Goal: Navigation & Orientation: Go to known website

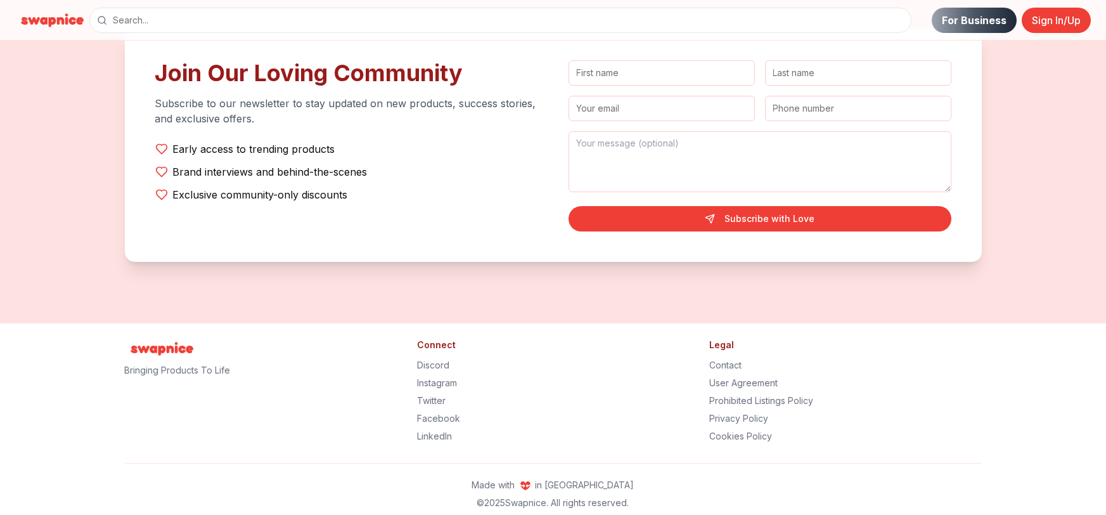
scroll to position [2569, 0]
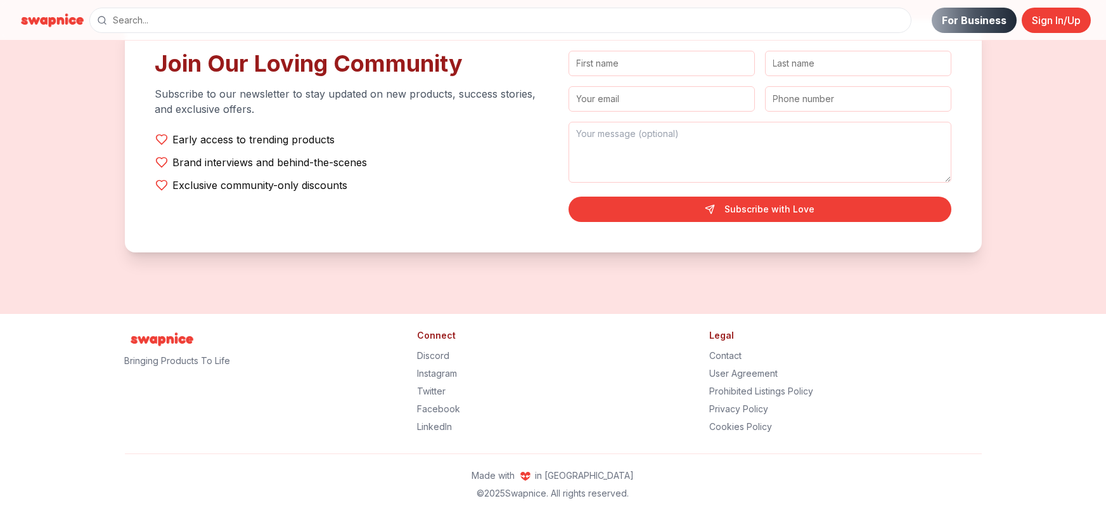
click at [166, 362] on p "Bringing Products To Life" at bounding box center [261, 360] width 272 height 13
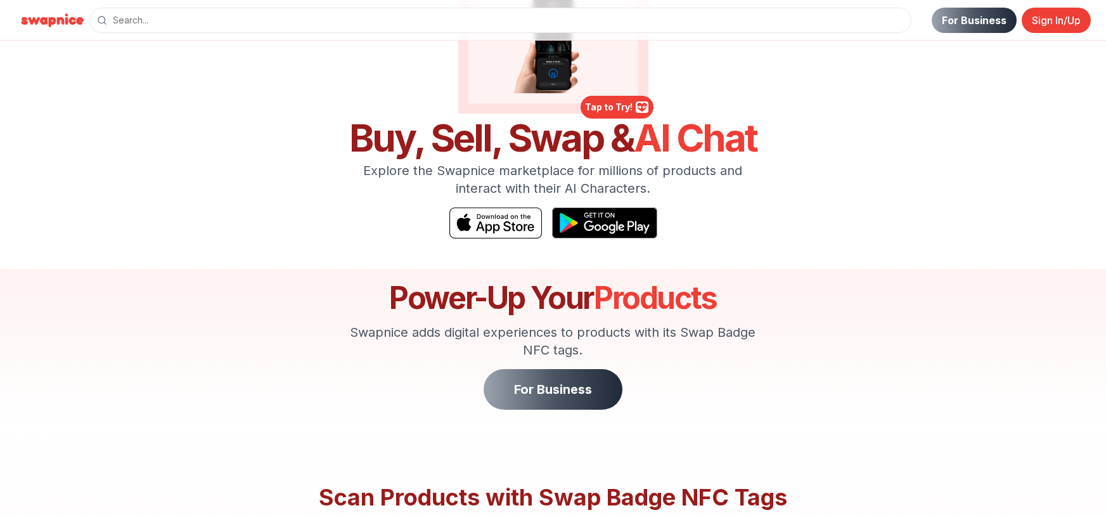
scroll to position [273, 0]
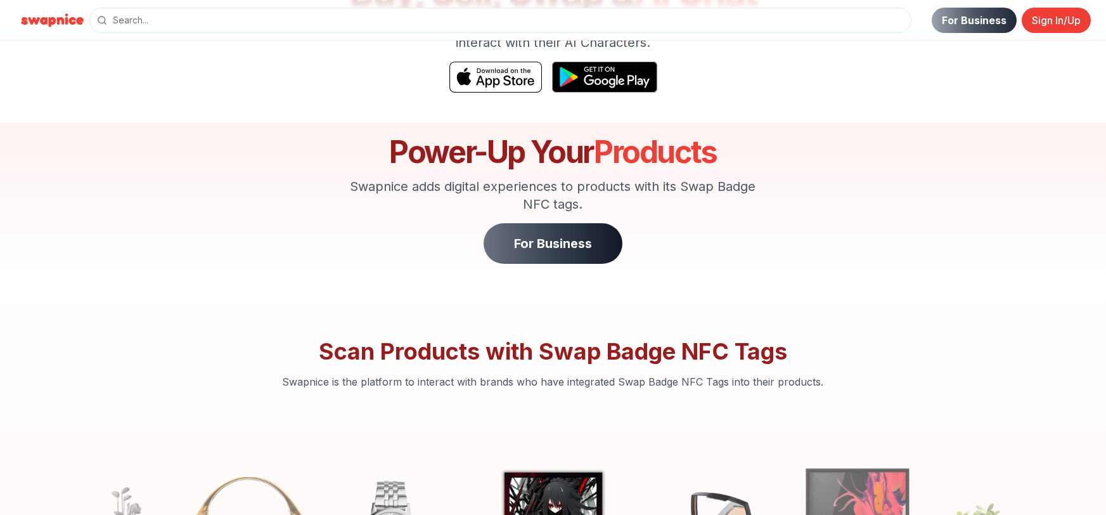
click at [533, 247] on link "For Business" at bounding box center [553, 243] width 139 height 41
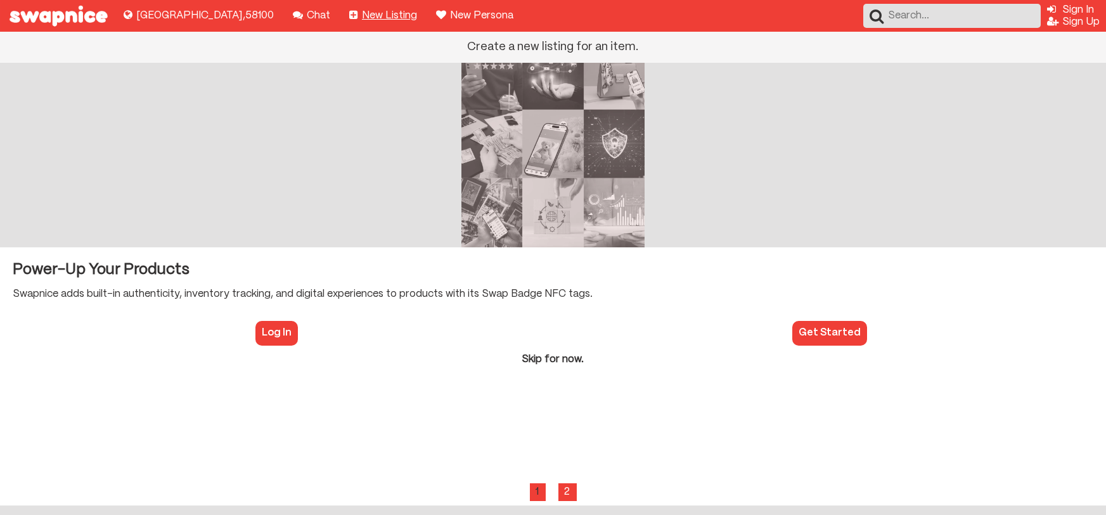
click at [343, 19] on nav "Create a new listing for an item. New Listing" at bounding box center [383, 16] width 81 height 32
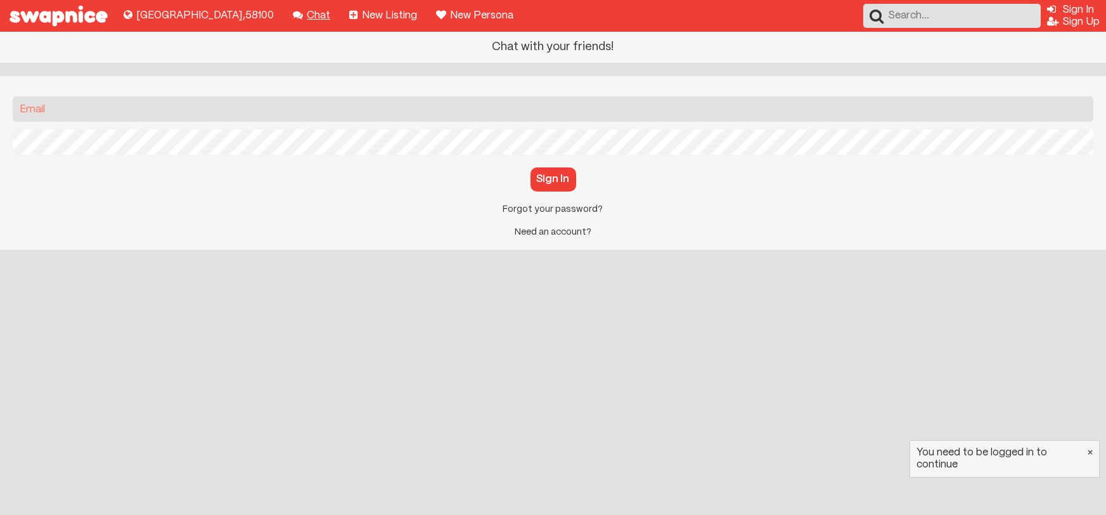
click at [287, 16] on nav "Chat with your friends! Chat" at bounding box center [312, 16] width 50 height 32
click at [117, 1] on nav "Explore new places to buy, sell, and swap! [GEOGRAPHIC_DATA] , 58100" at bounding box center [198, 16] width 163 height 32
click at [103, 8] on img at bounding box center [58, 16] width 117 height 32
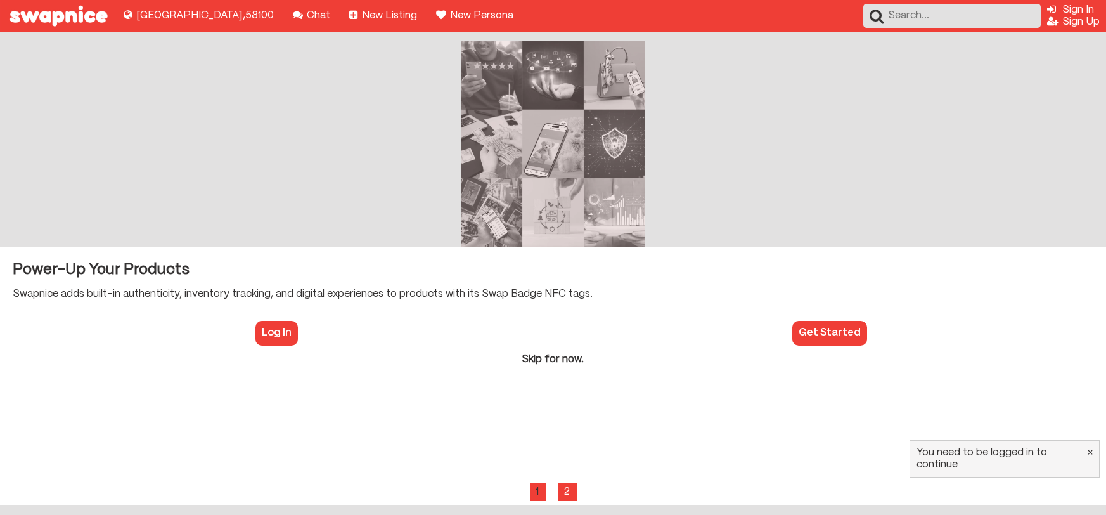
click at [106, 20] on img at bounding box center [58, 16] width 117 height 32
click at [53, 30] on img at bounding box center [58, 16] width 117 height 32
click at [53, 20] on img at bounding box center [58, 16] width 117 height 32
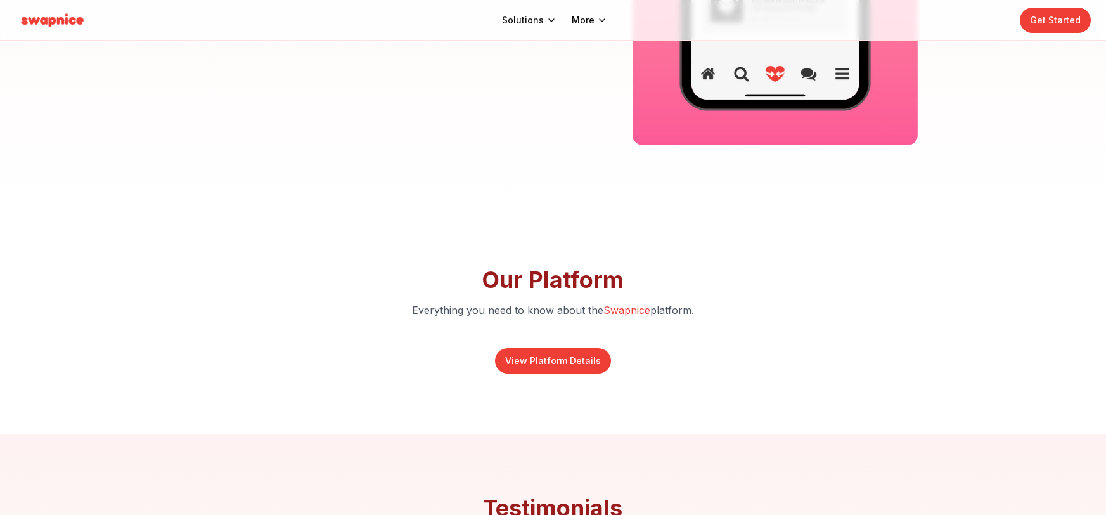
scroll to position [4062, 0]
